Goal: Information Seeking & Learning: Stay updated

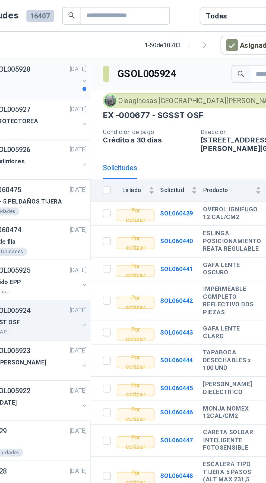
click at [82, 45] on div "PRODUCTOS 3M" at bounding box center [71, 44] width 70 height 7
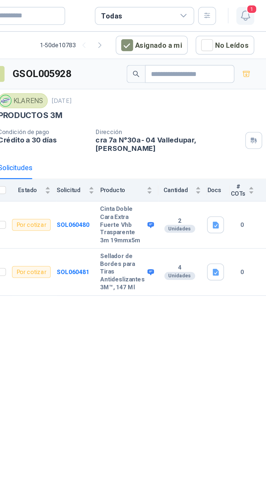
click at [258, 5] on span "1" at bounding box center [258, 4] width 6 height 5
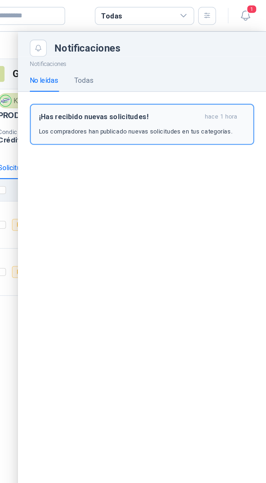
click at [194, 70] on p "Los compradores han publicado nuevas solicitudes en tus categorías." at bounding box center [195, 71] width 106 height 5
